Goal: Navigation & Orientation: Find specific page/section

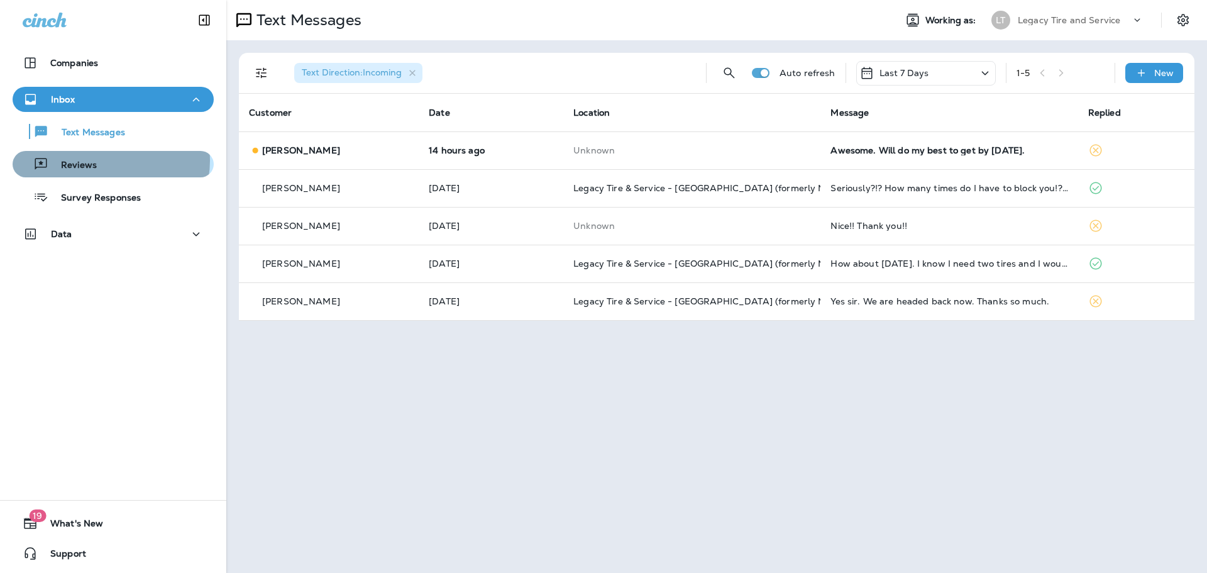
click at [110, 160] on div "Reviews" at bounding box center [113, 164] width 191 height 19
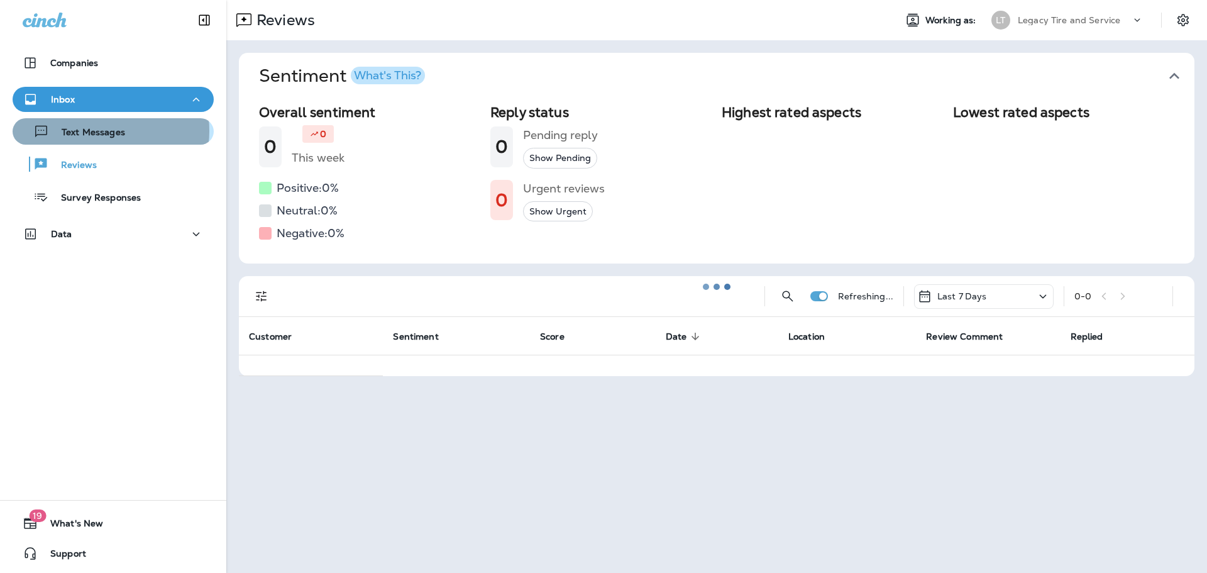
click at [100, 131] on p "Text Messages" at bounding box center [87, 133] width 76 height 12
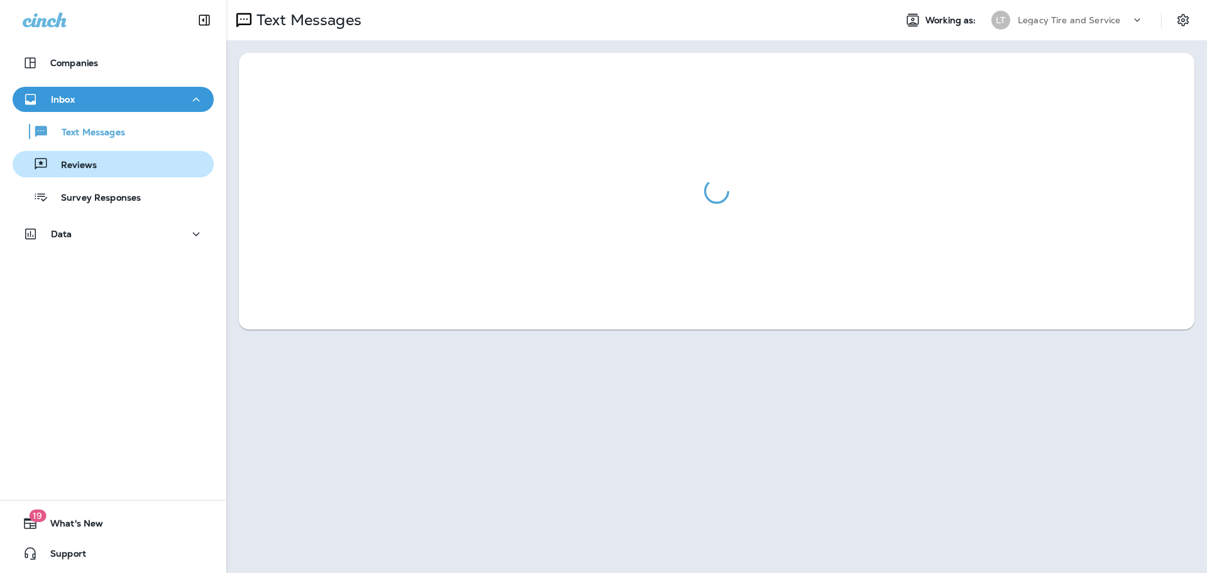
click at [84, 163] on p "Reviews" at bounding box center [72, 166] width 48 height 12
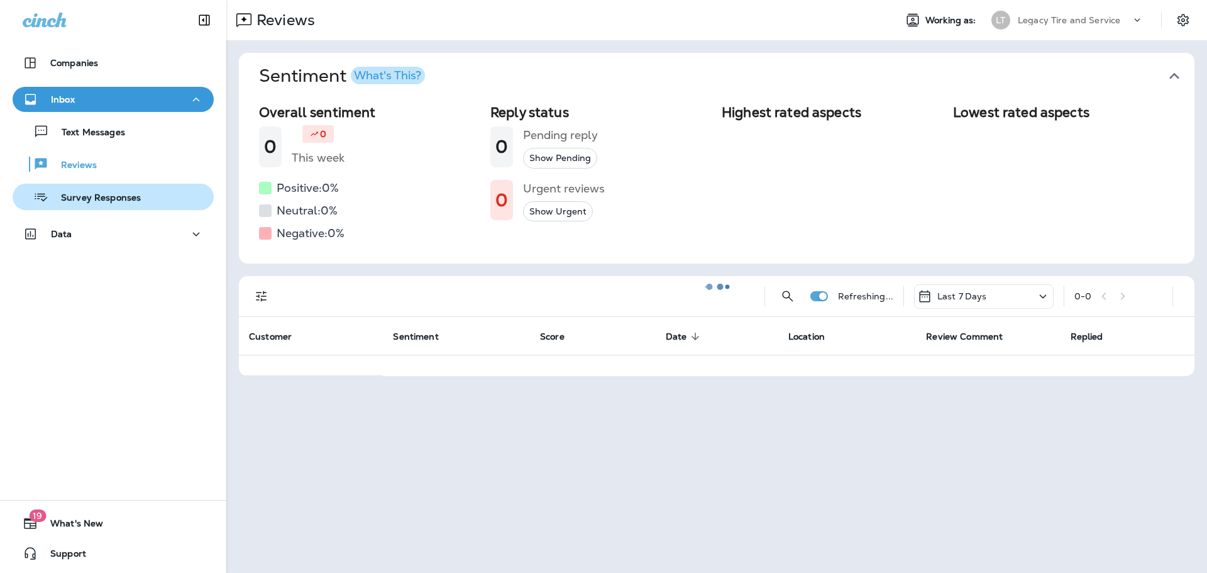
click at [150, 196] on div "Survey Responses" at bounding box center [113, 196] width 191 height 19
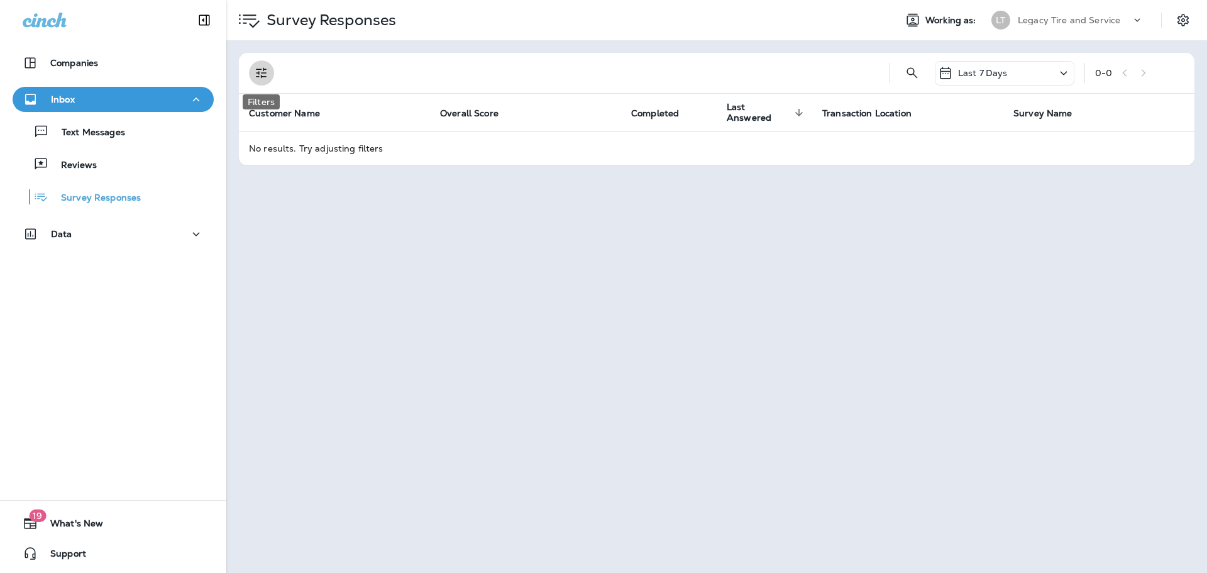
click at [259, 74] on icon "Filters" at bounding box center [261, 73] width 11 height 11
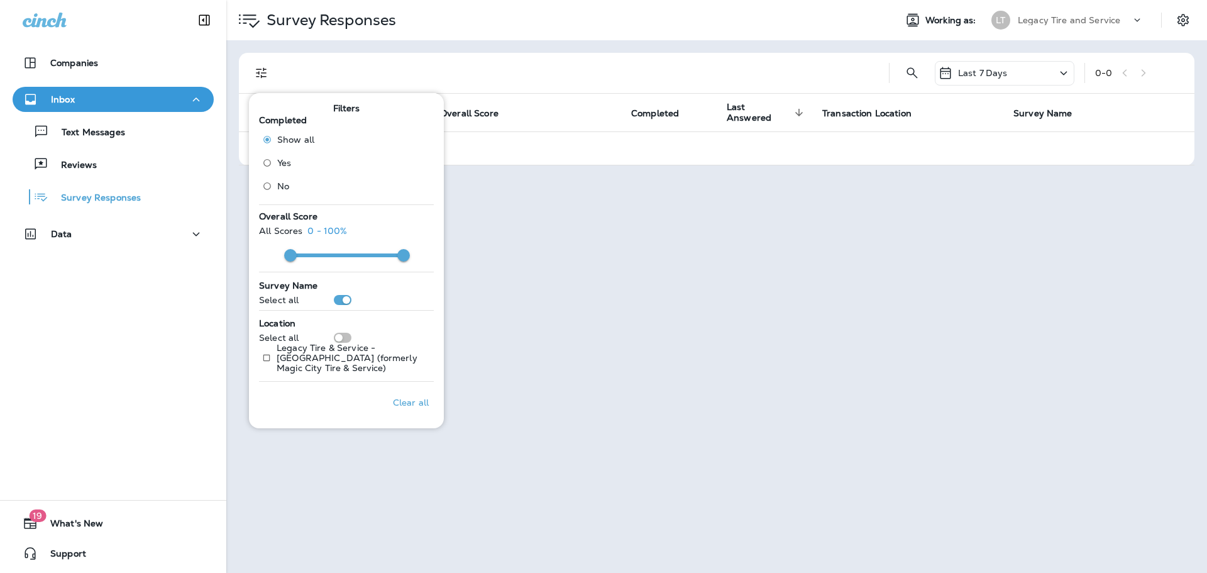
click at [306, 405] on div "Clear all" at bounding box center [346, 402] width 175 height 31
click at [411, 405] on p "Clear all" at bounding box center [411, 402] width 36 height 10
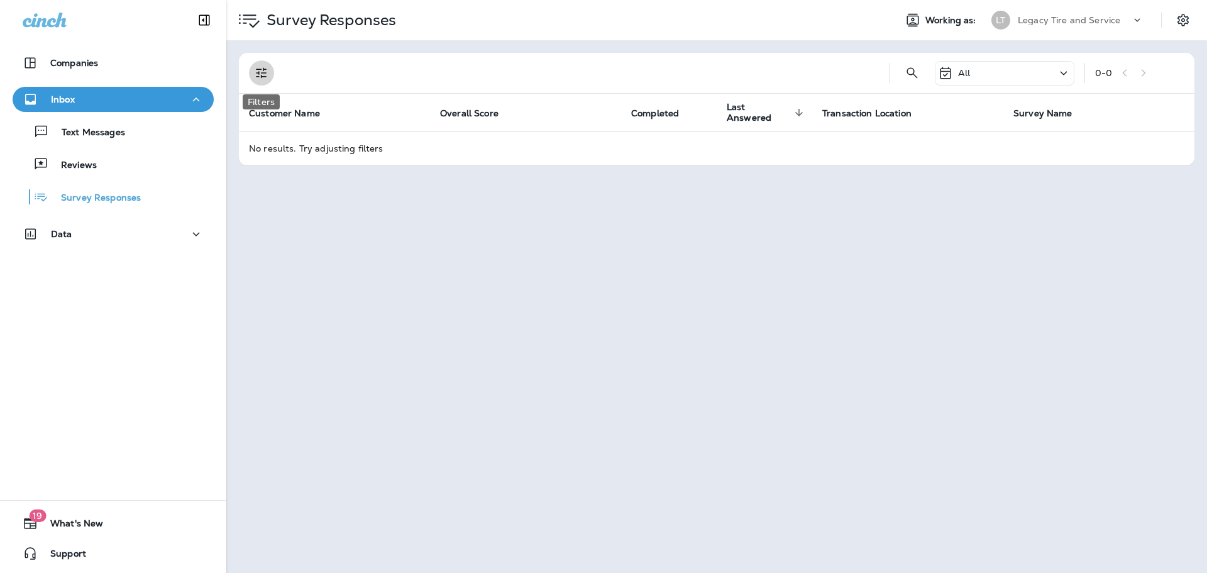
click at [260, 74] on icon "Filters" at bounding box center [261, 72] width 15 height 15
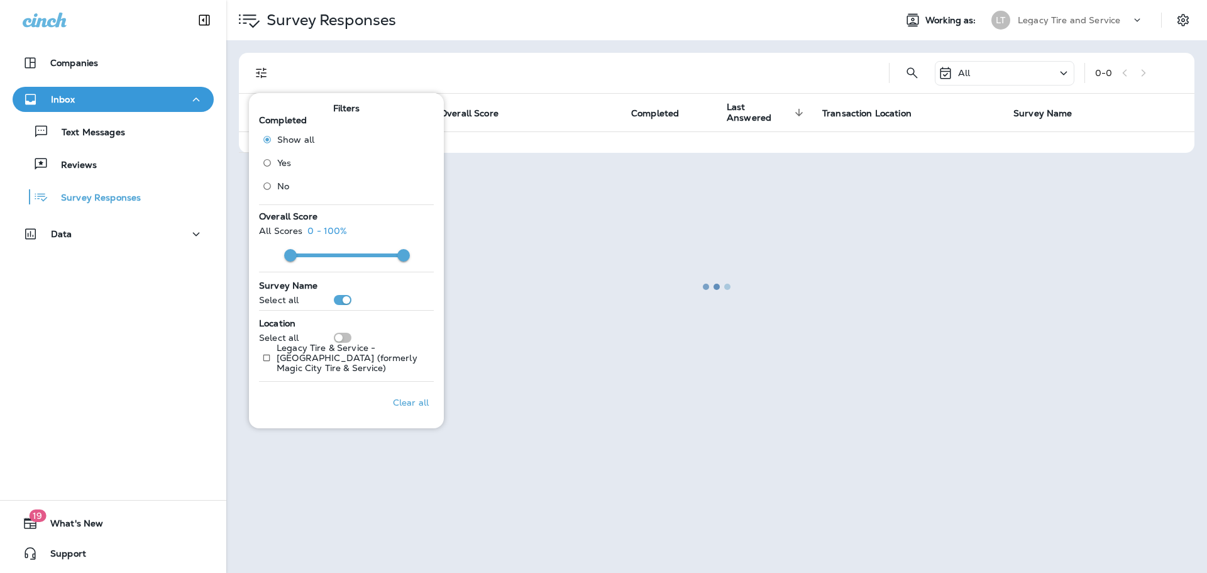
click at [545, 107] on div at bounding box center [717, 286] width 978 height 570
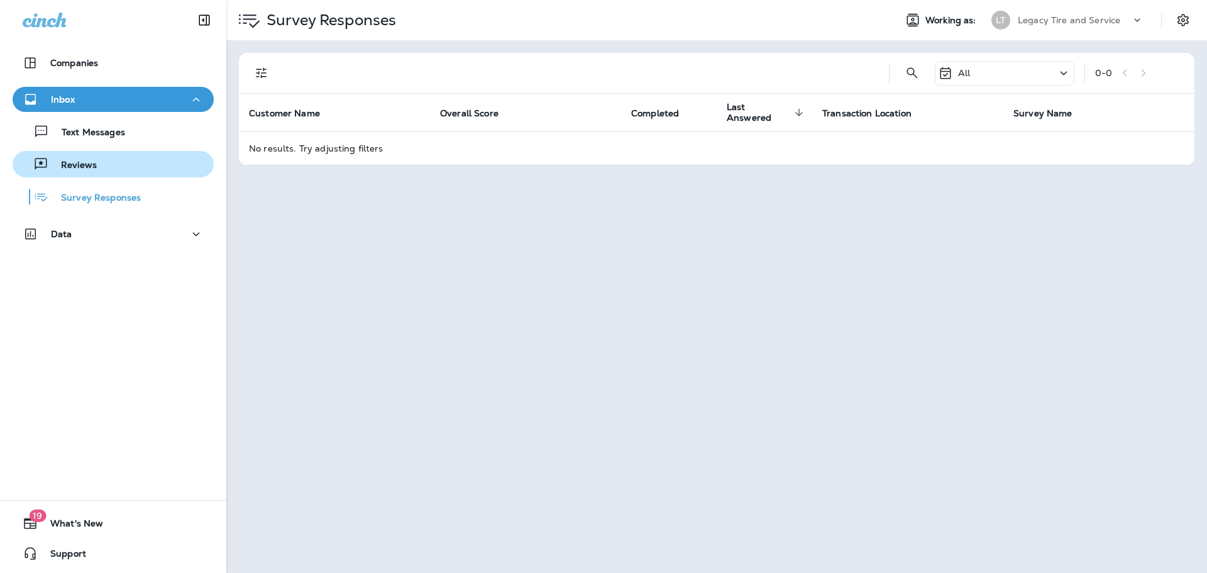
click at [71, 154] on button "Reviews" at bounding box center [113, 164] width 201 height 26
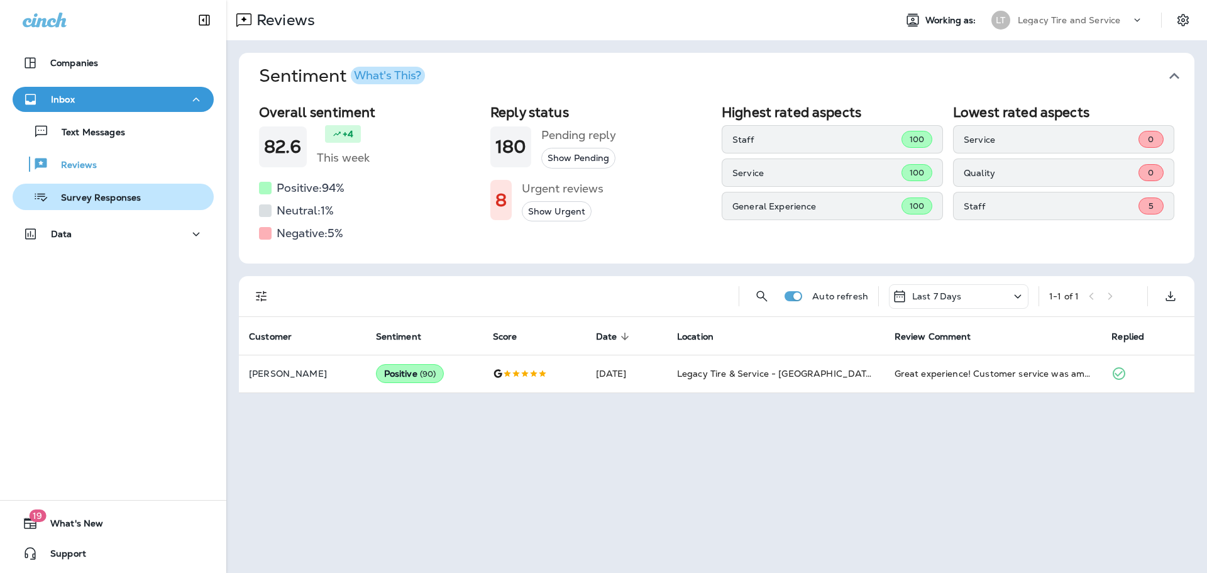
click at [104, 199] on p "Survey Responses" at bounding box center [94, 198] width 92 height 12
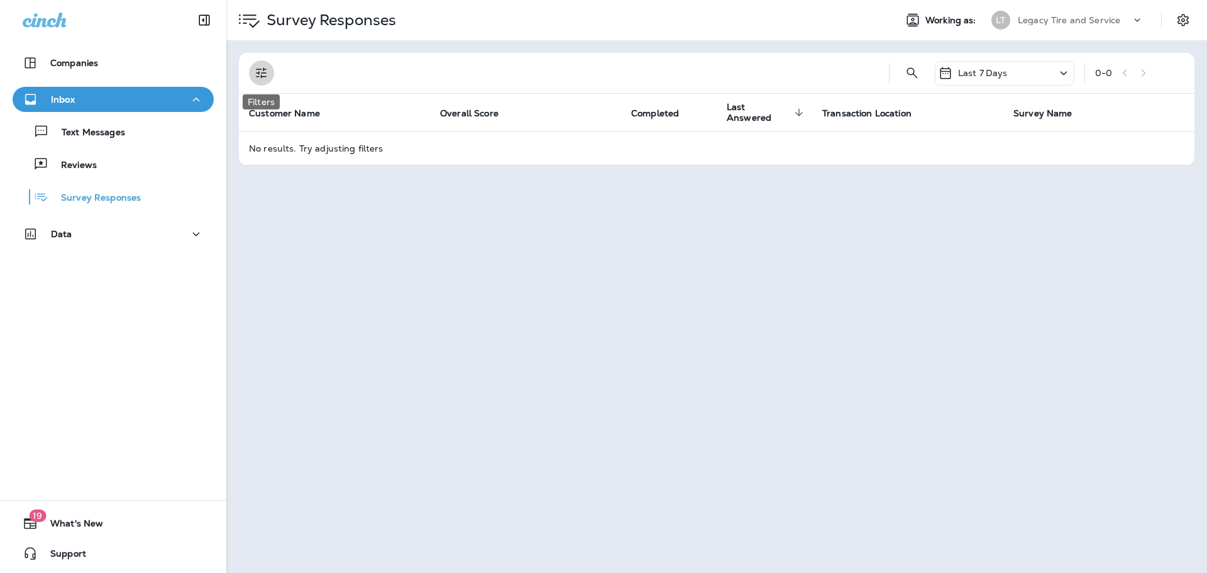
click at [268, 74] on icon "Filters" at bounding box center [261, 72] width 15 height 15
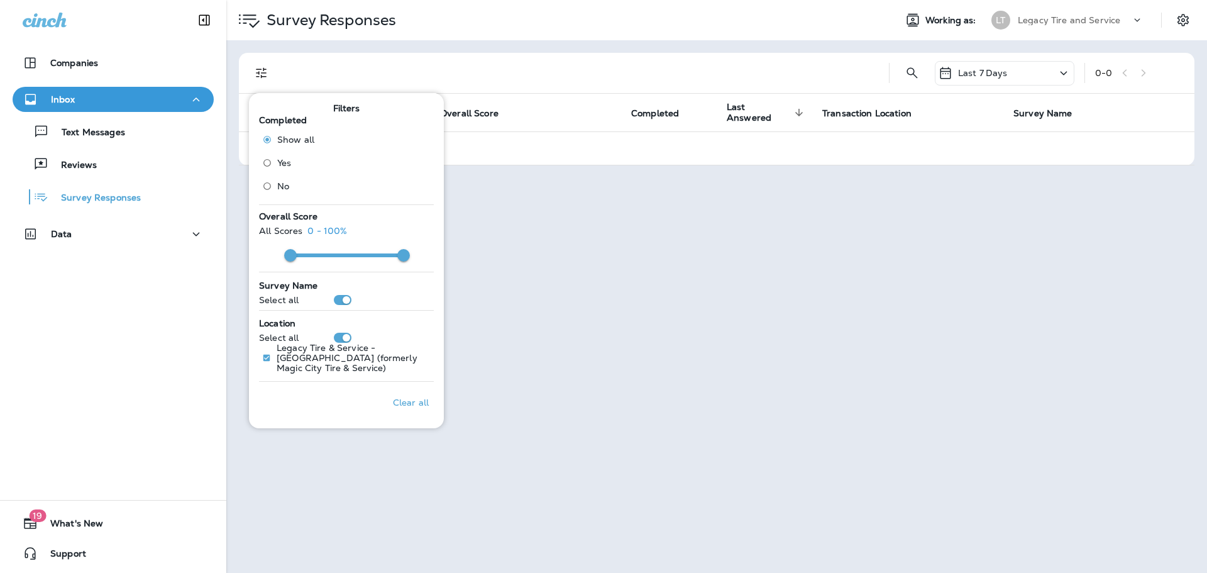
click at [656, 82] on div at bounding box center [581, 73] width 595 height 40
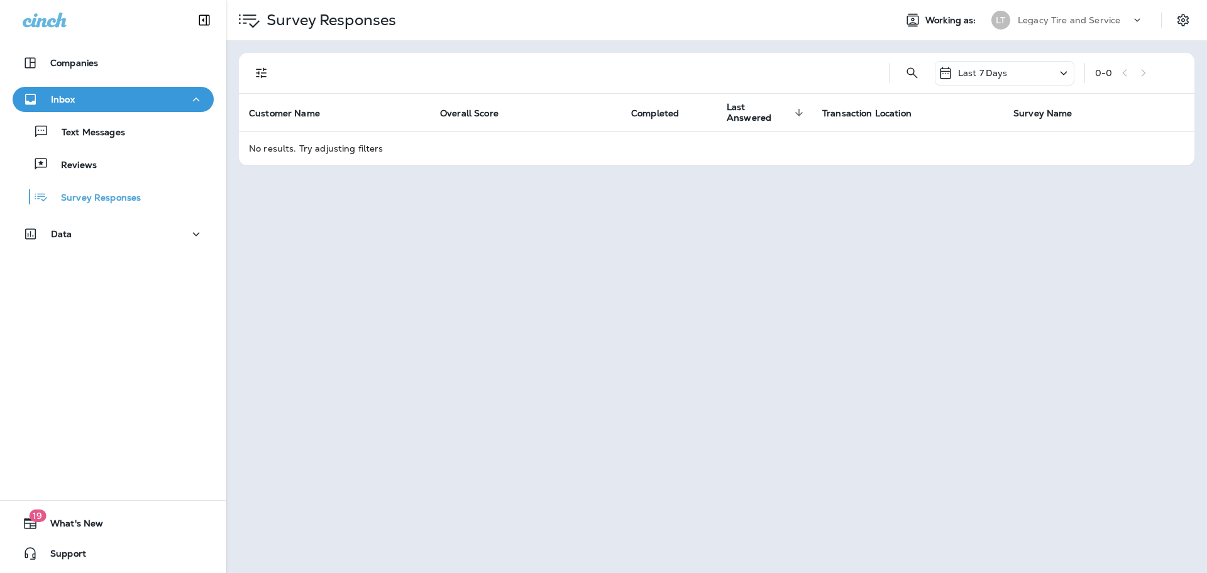
drag, startPoint x: 1015, startPoint y: 74, endPoint x: 1030, endPoint y: 70, distance: 15.1
click at [1017, 74] on div "Last 7 Days" at bounding box center [1005, 73] width 140 height 25
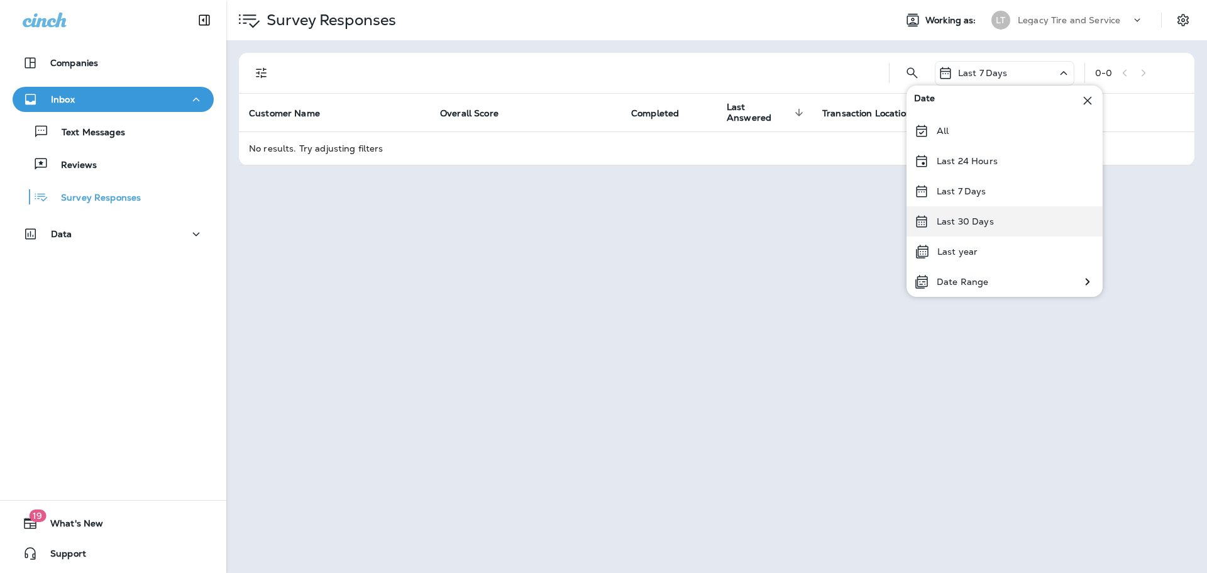
click at [983, 222] on p "Last 30 Days" at bounding box center [965, 221] width 57 height 10
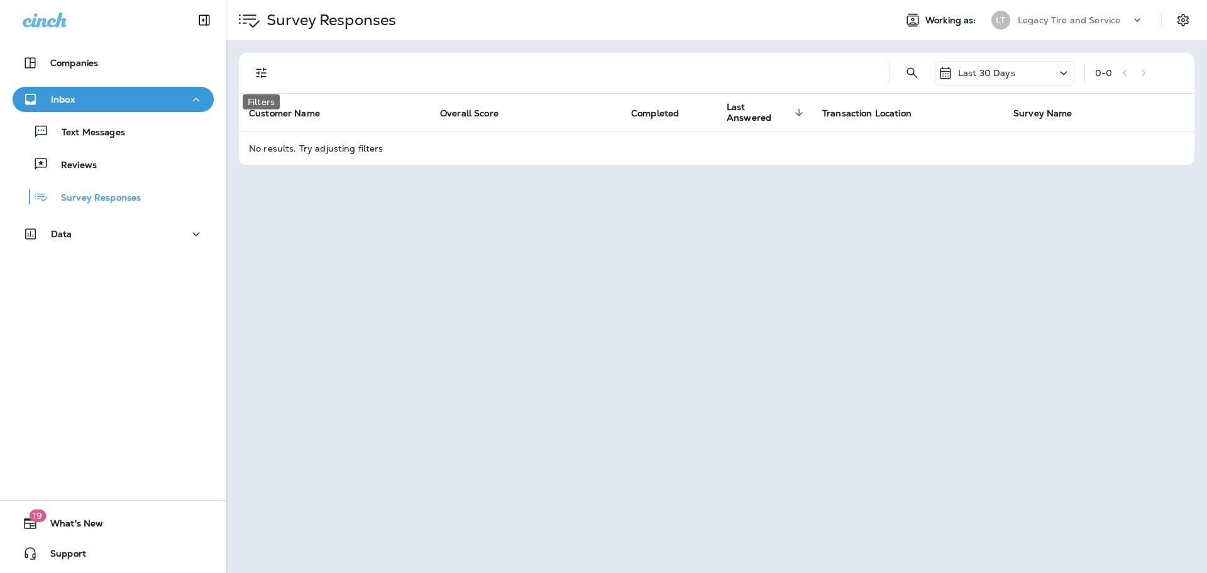
click at [262, 72] on icon "Filters" at bounding box center [261, 72] width 15 height 15
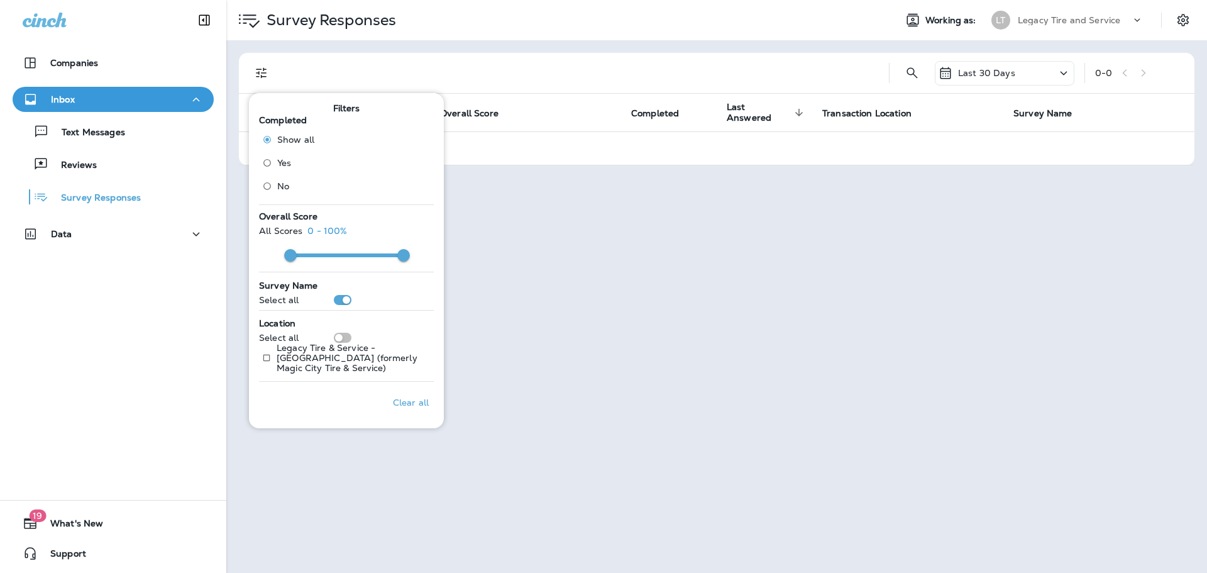
click at [566, 70] on div at bounding box center [581, 73] width 595 height 40
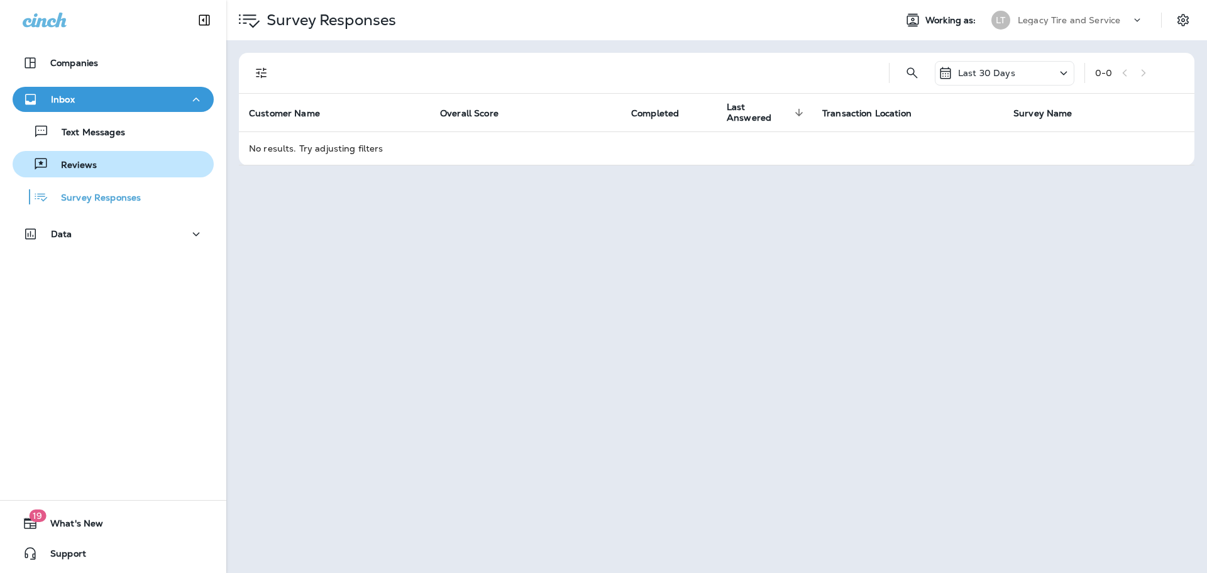
click at [64, 166] on p "Reviews" at bounding box center [72, 166] width 48 height 12
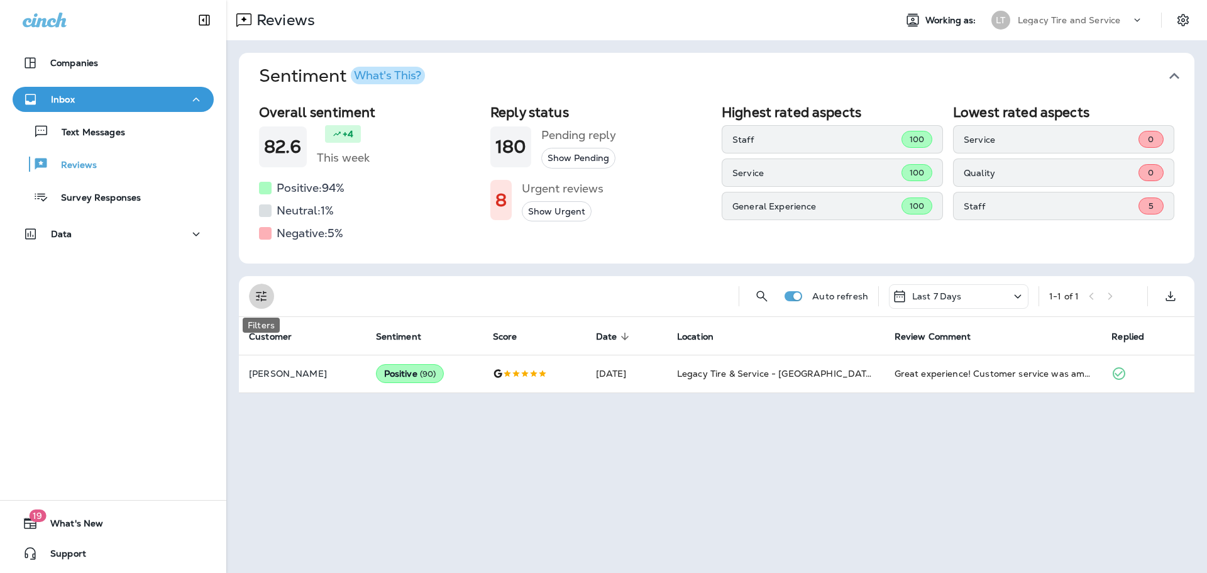
click at [270, 300] on button "Filters" at bounding box center [261, 296] width 25 height 25
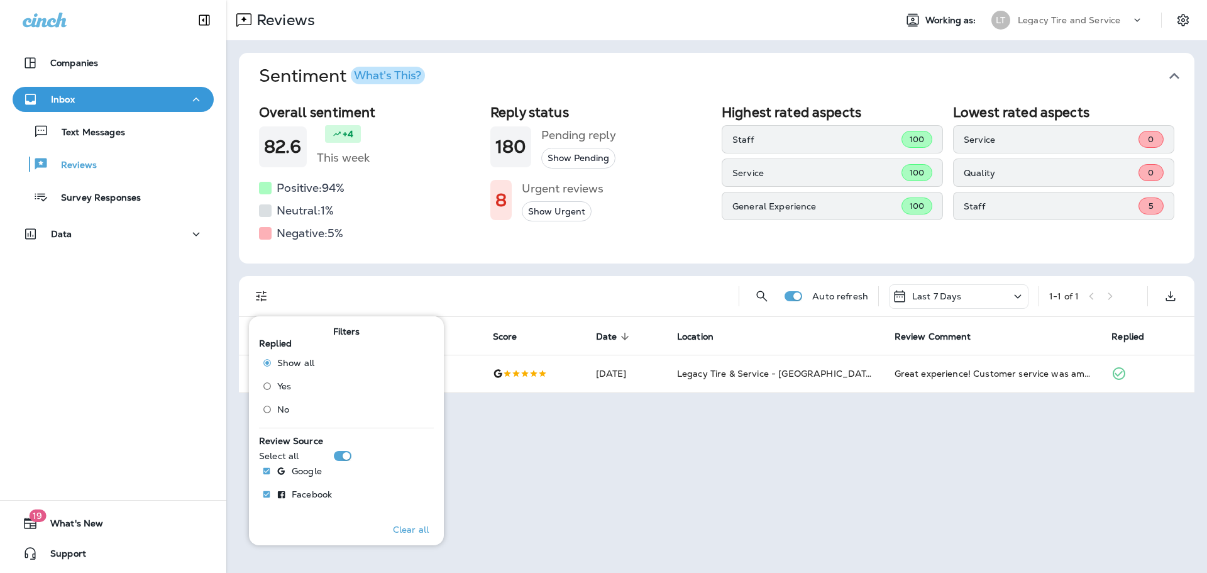
click at [533, 449] on div "Reviews Working as: LT Legacy Tire and Service Sentiment What's This? Overall s…" at bounding box center [716, 286] width 981 height 573
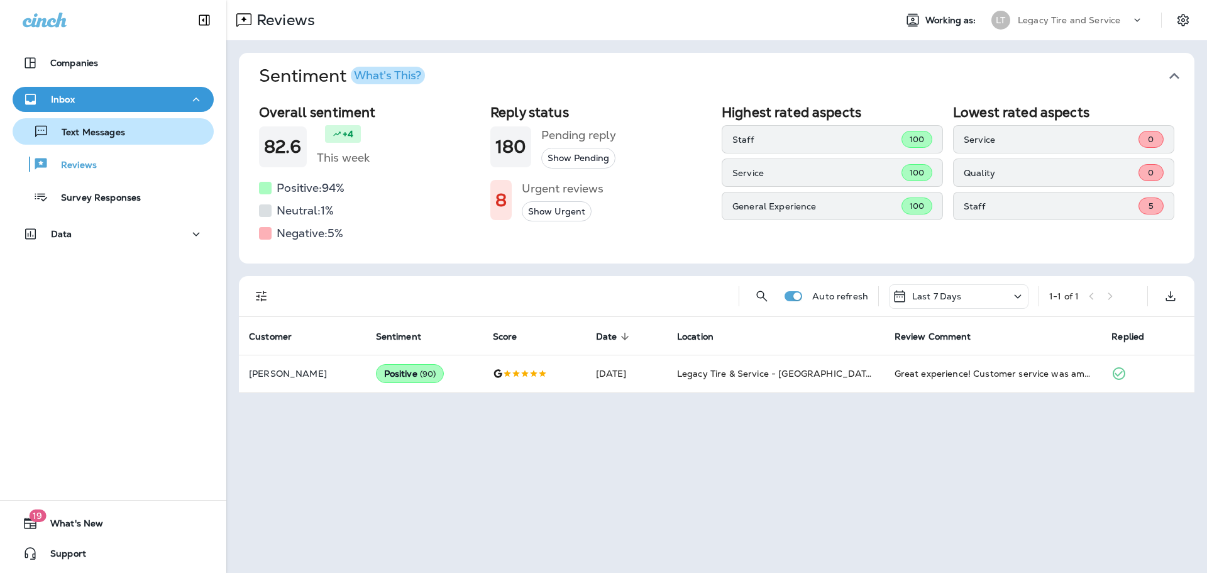
click at [95, 130] on p "Text Messages" at bounding box center [87, 133] width 76 height 12
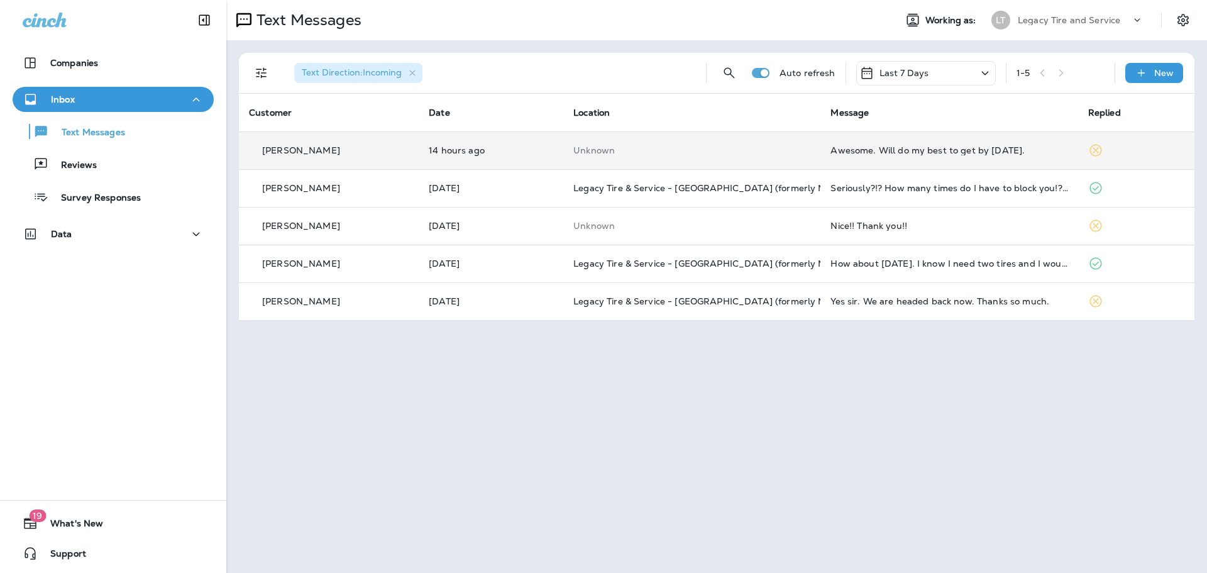
click at [851, 148] on div "Awesome. Will do my best to get by [DATE]." at bounding box center [948, 150] width 237 height 10
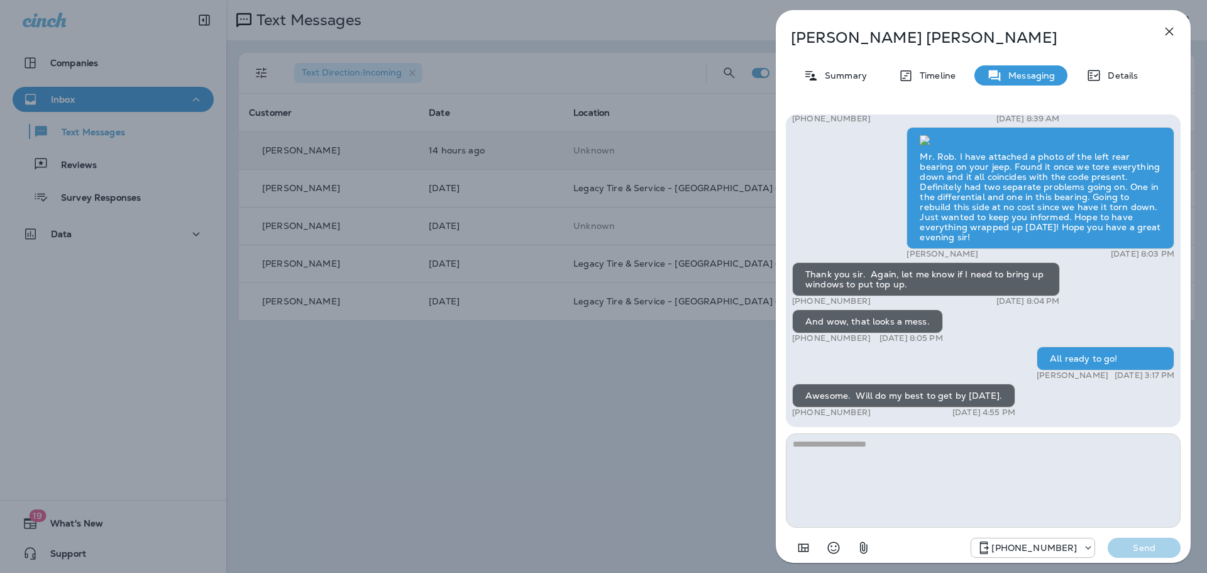
scroll to position [1, 0]
click at [1169, 31] on icon "button" at bounding box center [1170, 32] width 8 height 8
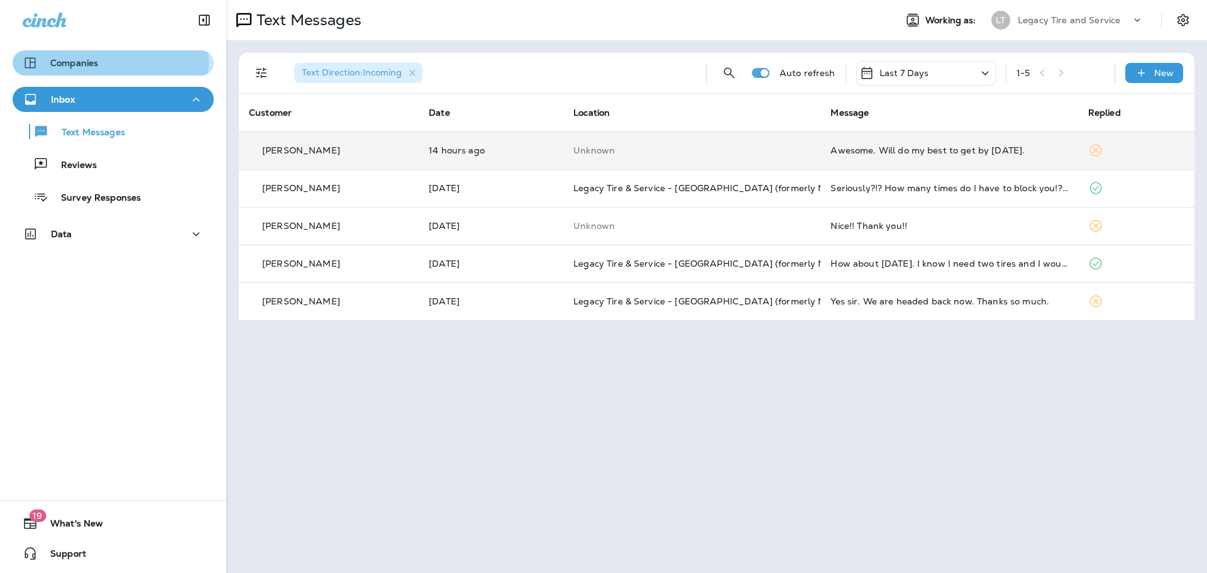
click at [82, 62] on p "Companies" at bounding box center [74, 63] width 48 height 10
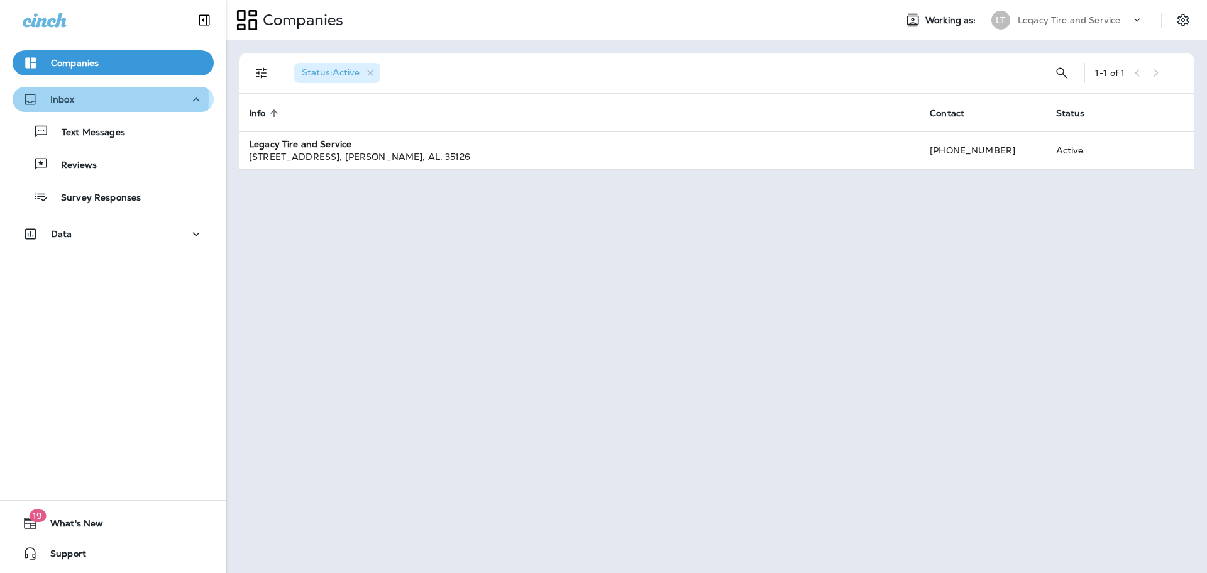
click at [77, 100] on div "Inbox" at bounding box center [113, 100] width 181 height 16
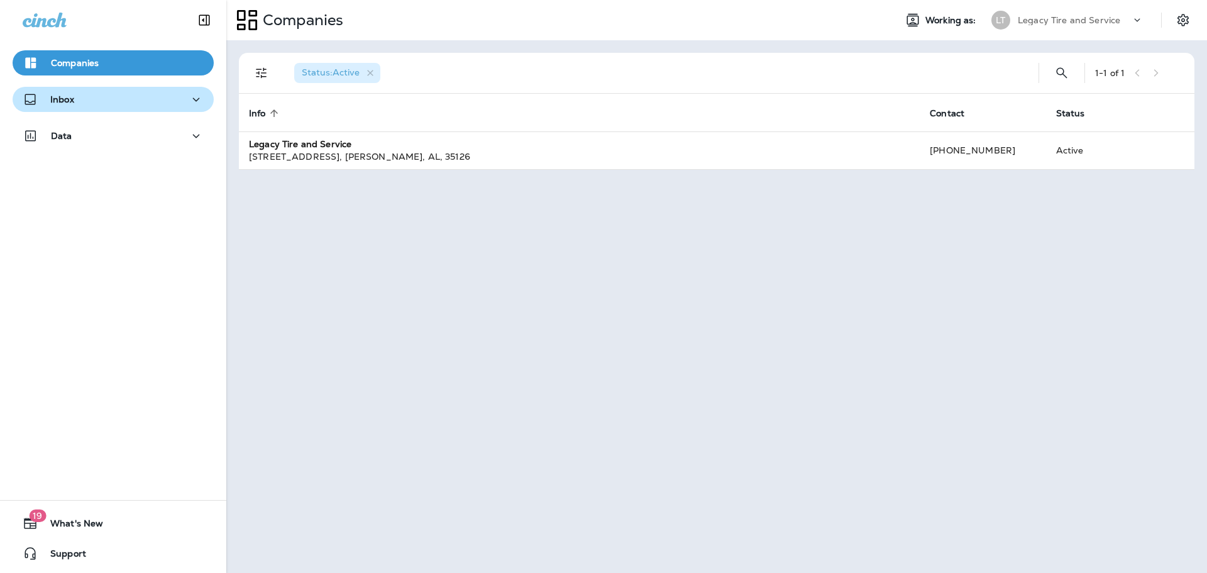
click at [118, 94] on div "Inbox" at bounding box center [113, 100] width 181 height 16
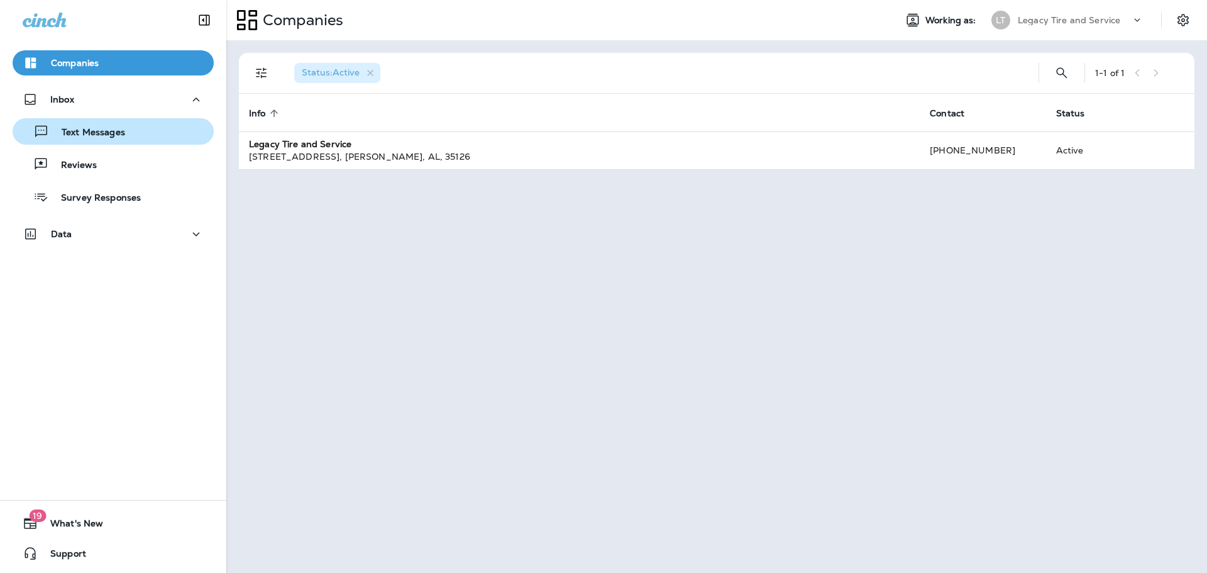
click at [135, 119] on button "Text Messages" at bounding box center [113, 131] width 201 height 26
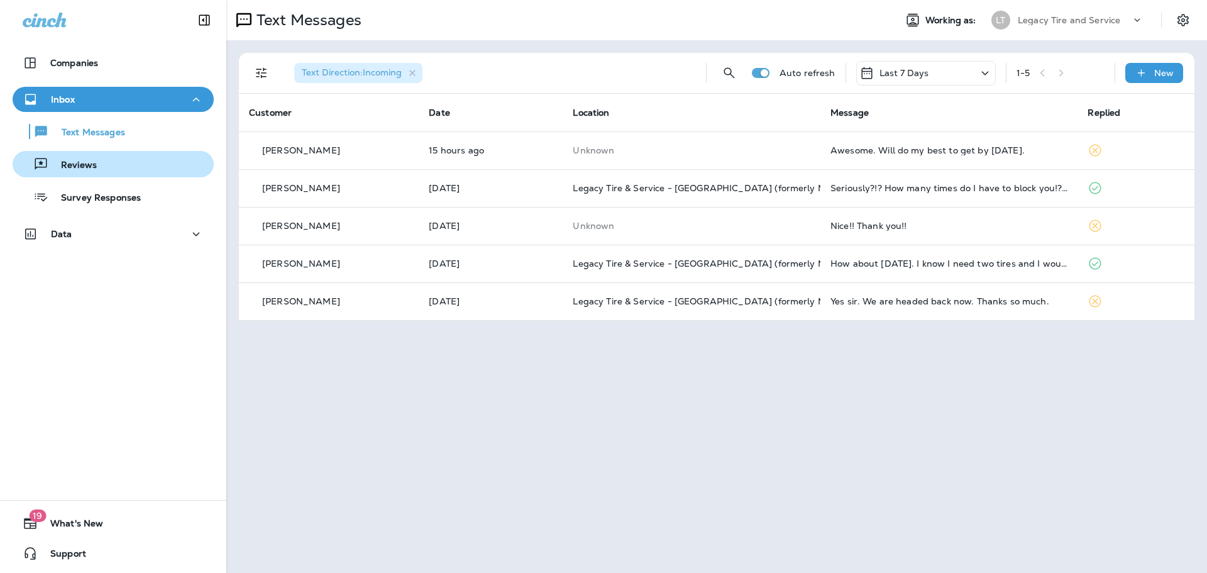
click at [136, 159] on div "Reviews" at bounding box center [113, 164] width 191 height 19
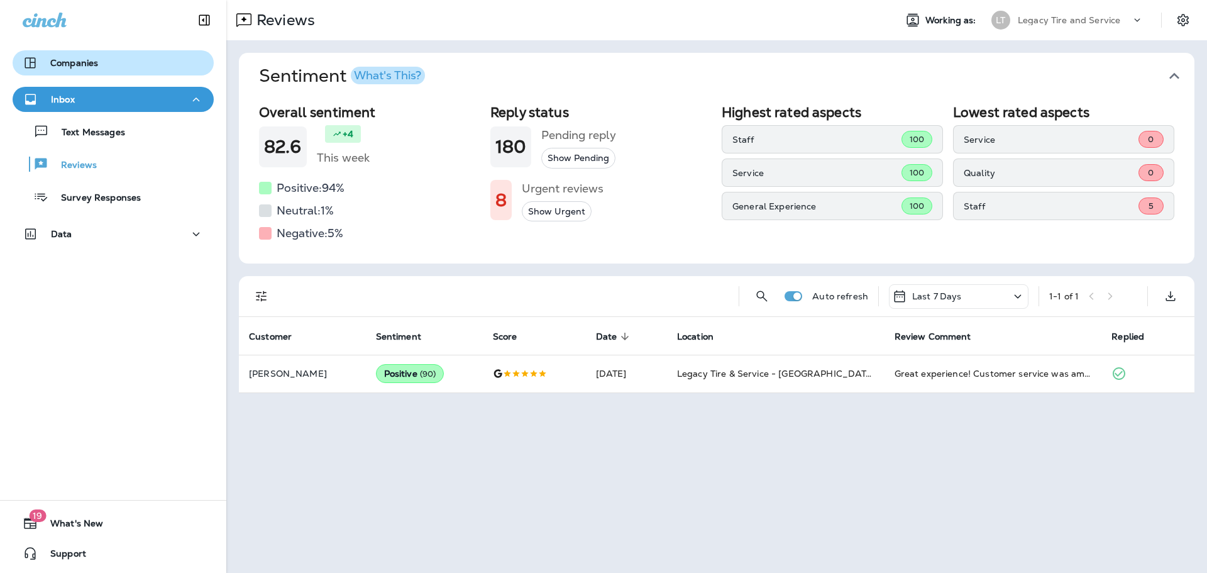
click at [141, 58] on div "Companies" at bounding box center [113, 62] width 181 height 15
